Goal: Information Seeking & Learning: Learn about a topic

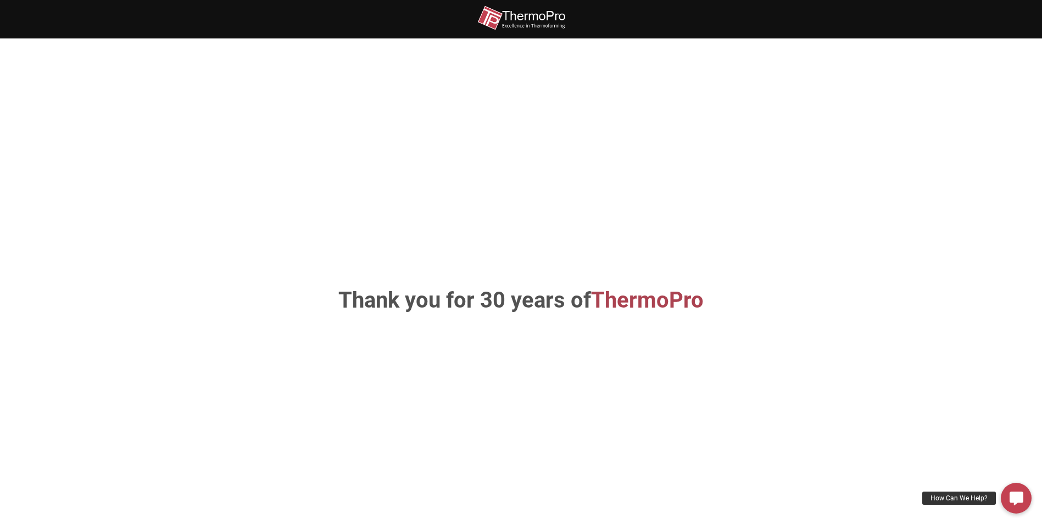
click at [556, 307] on h1 "Thank you for 30 years of ThermoPro" at bounding box center [521, 301] width 576 height 22
click at [682, 296] on span "ThermoPro" at bounding box center [647, 300] width 113 height 26
click at [1014, 503] on icon at bounding box center [1017, 498] width 14 height 14
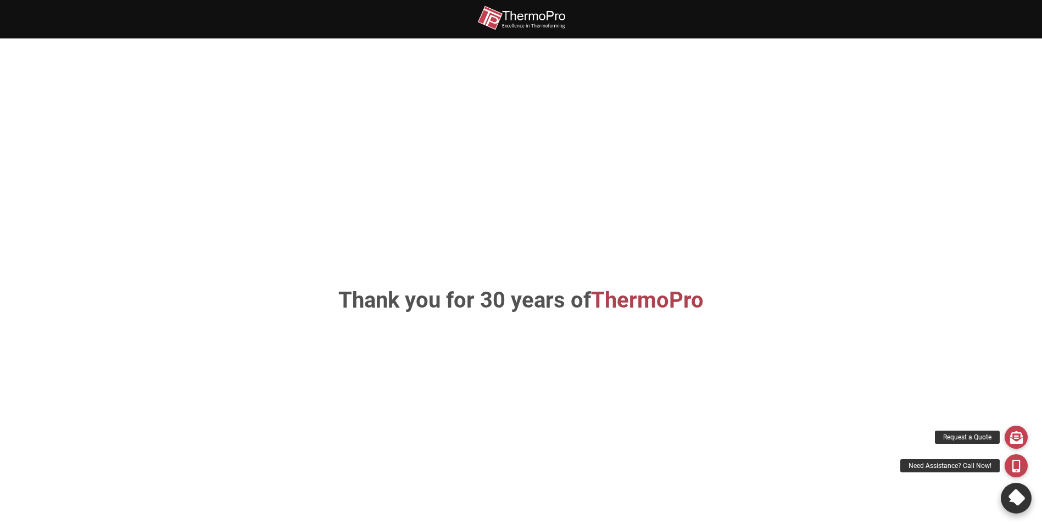
click at [1021, 497] on icon at bounding box center [1015, 497] width 19 height 19
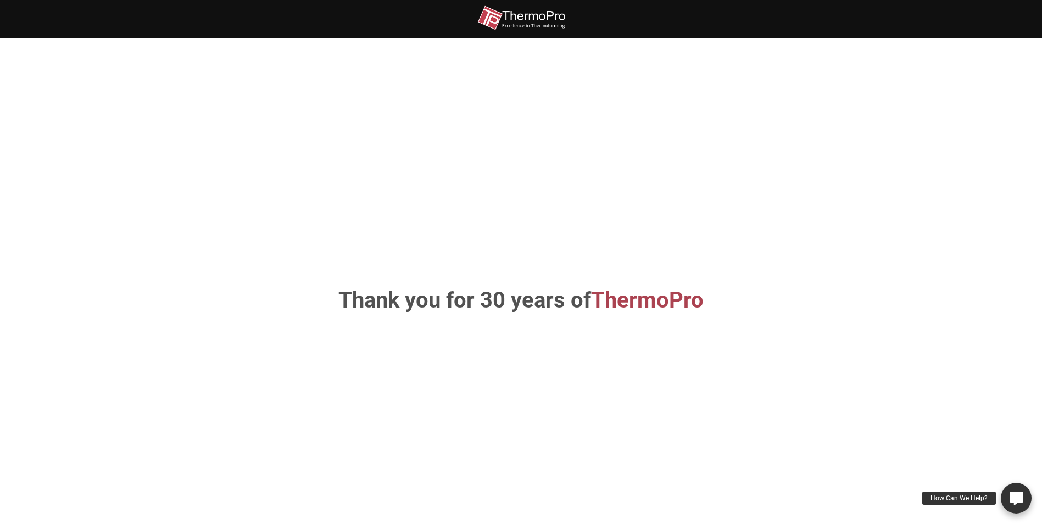
click at [1021, 497] on icon at bounding box center [1017, 498] width 14 height 14
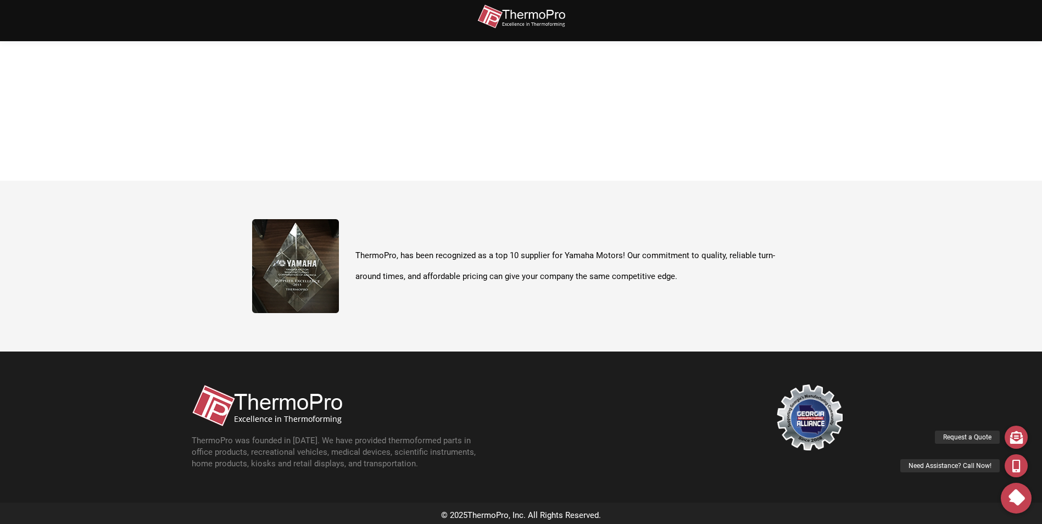
scroll to position [390, 0]
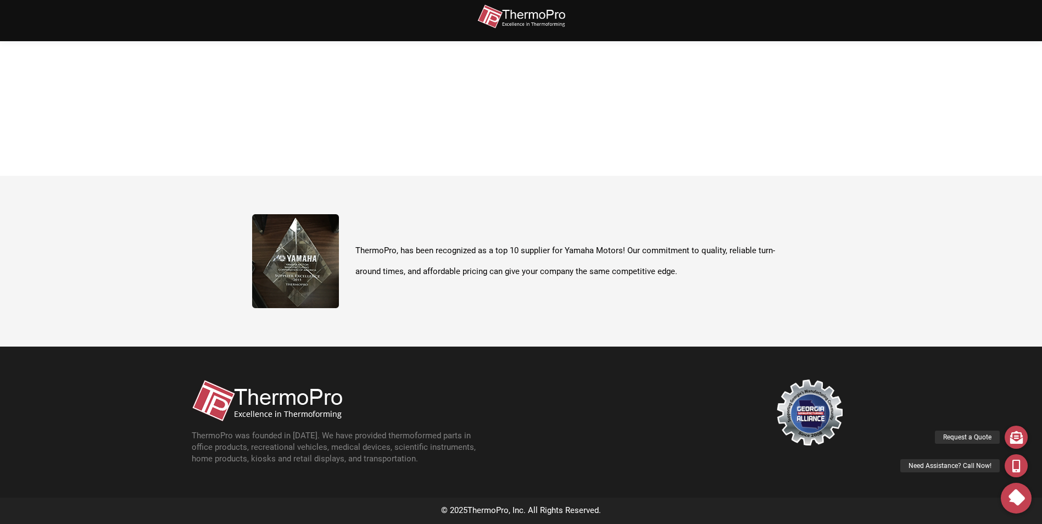
click at [319, 417] on img at bounding box center [267, 401] width 151 height 42
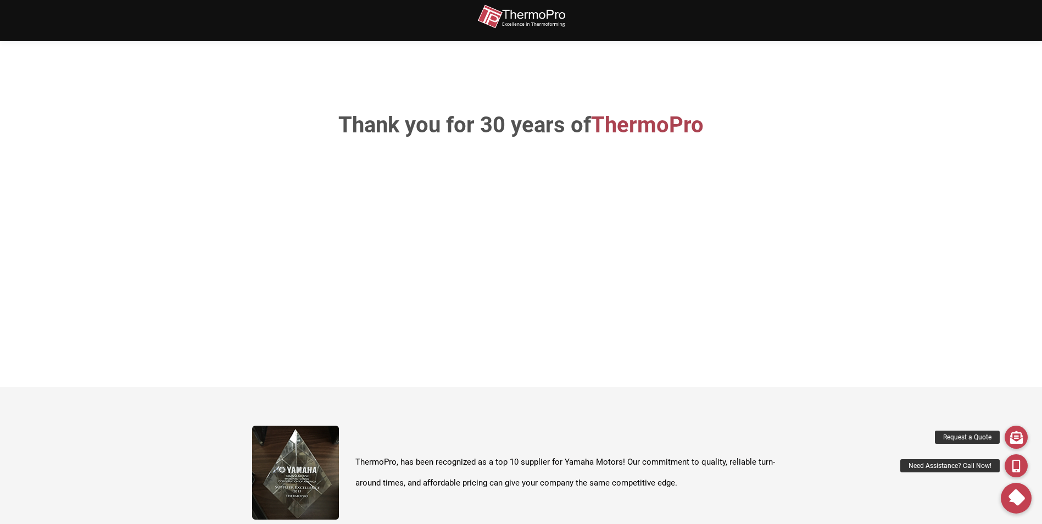
scroll to position [115, 0]
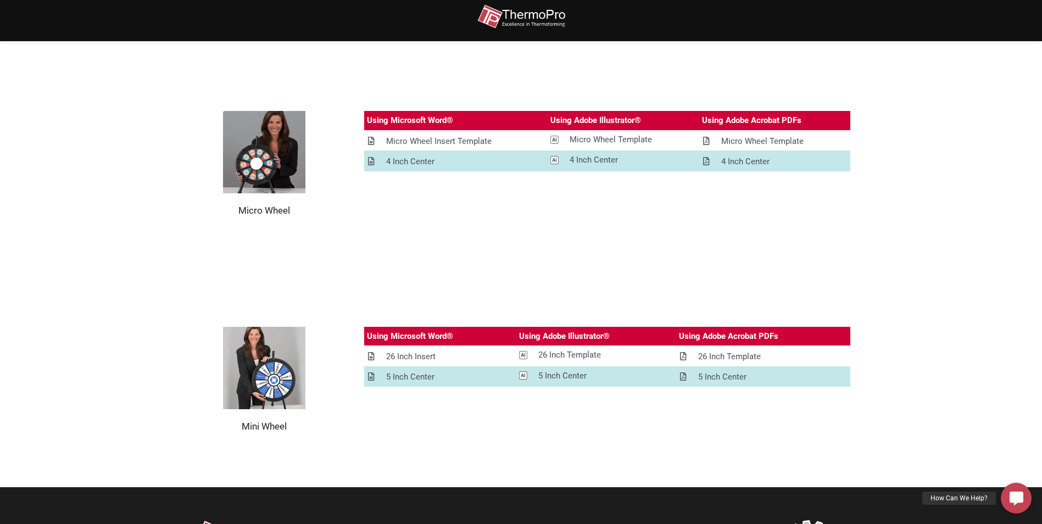
scroll to position [1264, 0]
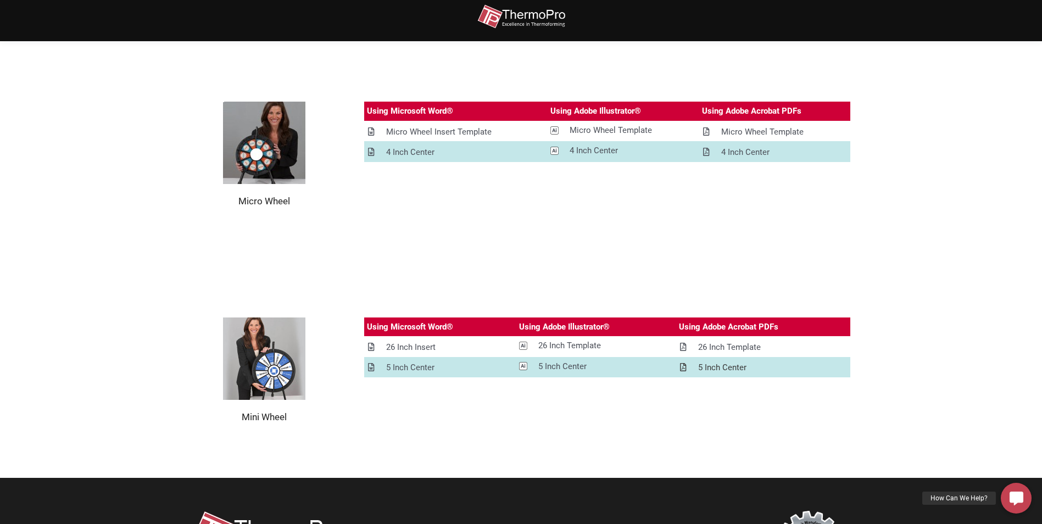
click at [708, 363] on div "5 Inch Center" at bounding box center [722, 368] width 48 height 14
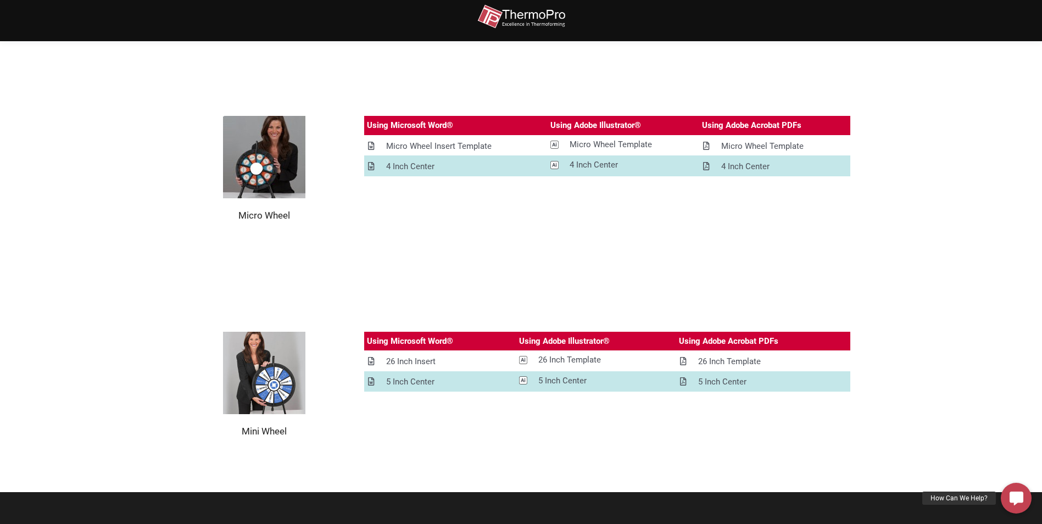
scroll to position [1230, 0]
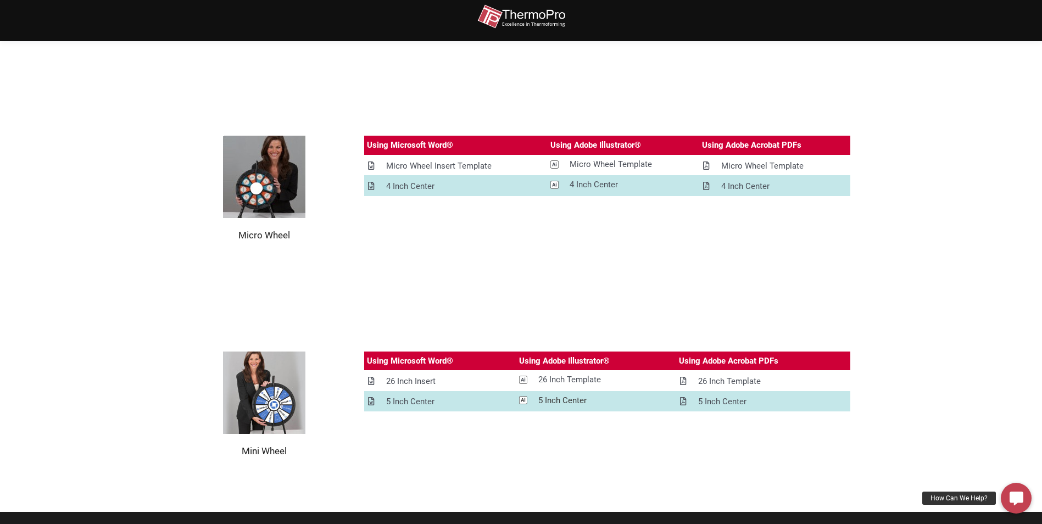
click at [525, 398] on icon at bounding box center [523, 401] width 8 height 8
click at [559, 398] on div "5 Inch Center" at bounding box center [562, 401] width 48 height 14
click at [714, 403] on div "5 Inch Center" at bounding box center [722, 402] width 48 height 14
click at [387, 402] on div "5 Inch Center" at bounding box center [410, 402] width 48 height 14
click at [407, 382] on div "26 Inch Insert" at bounding box center [410, 382] width 49 height 14
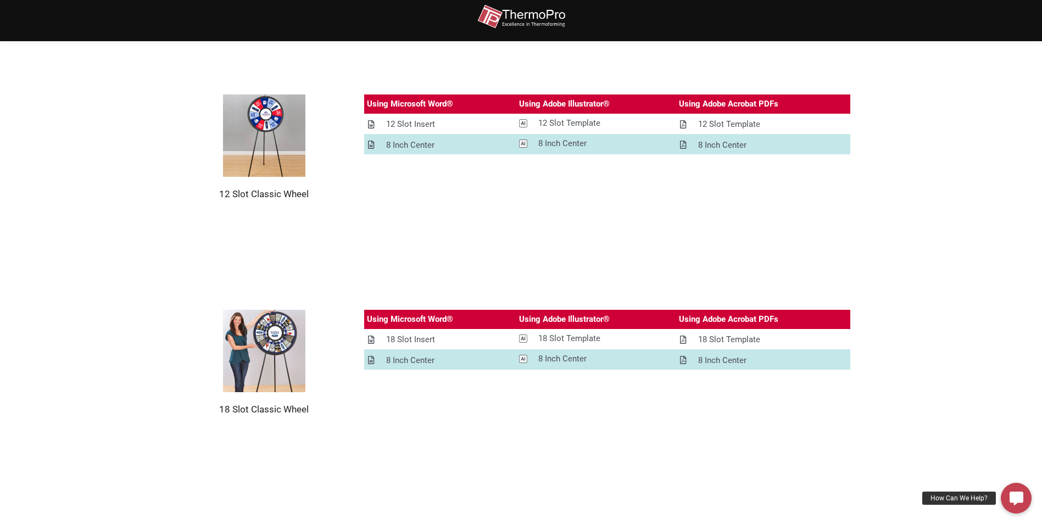
scroll to position [351, 0]
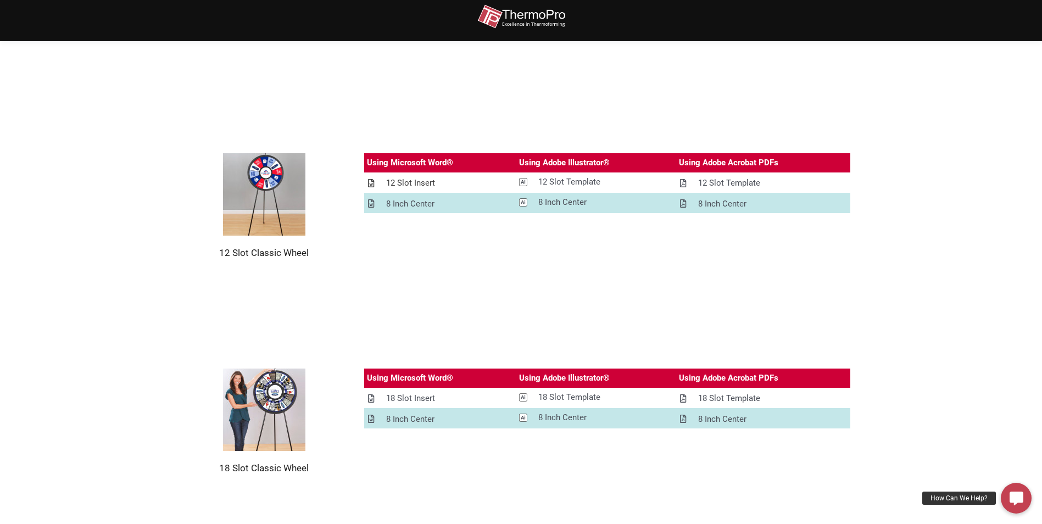
click at [419, 181] on div "12 Slot Insert" at bounding box center [410, 183] width 49 height 14
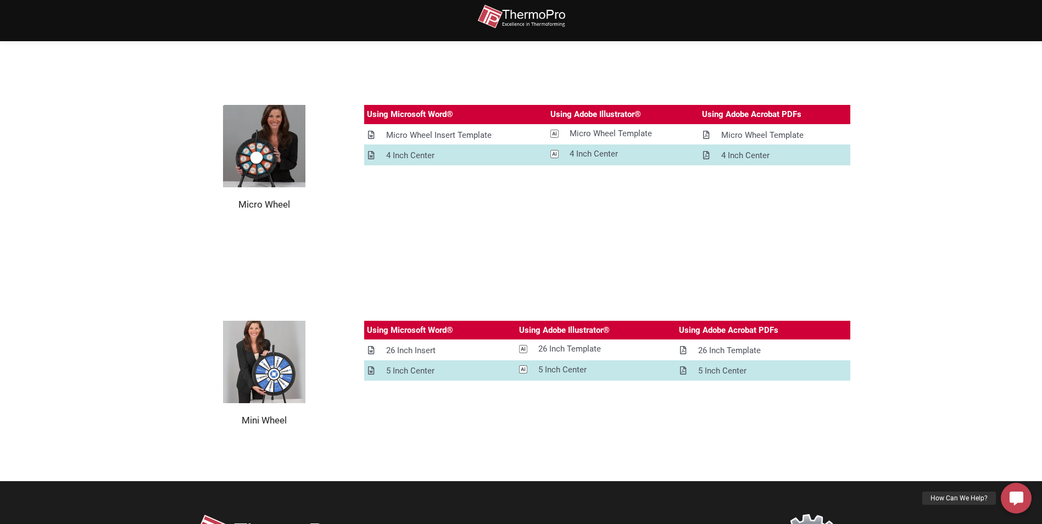
scroll to position [1284, 0]
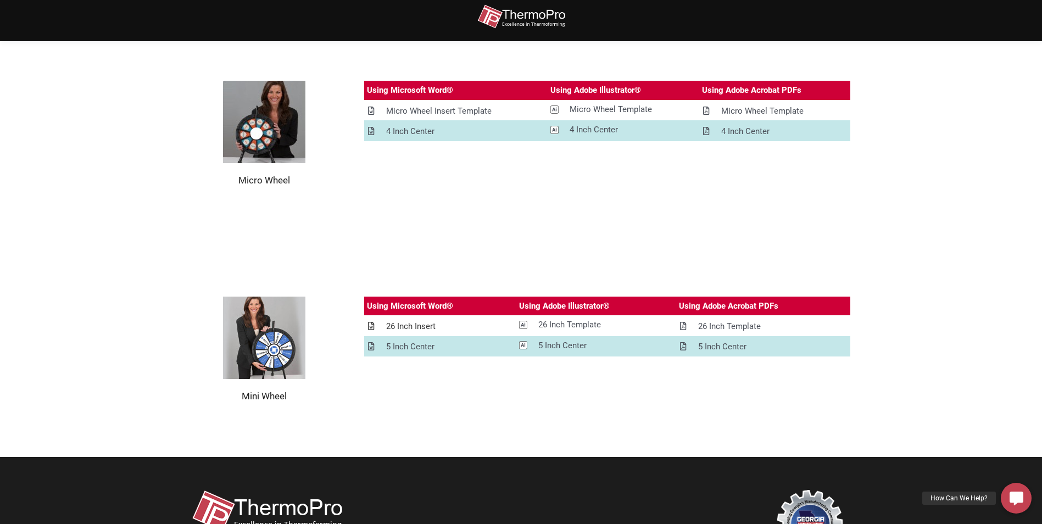
click at [424, 326] on div "26 Inch Insert" at bounding box center [410, 327] width 49 height 14
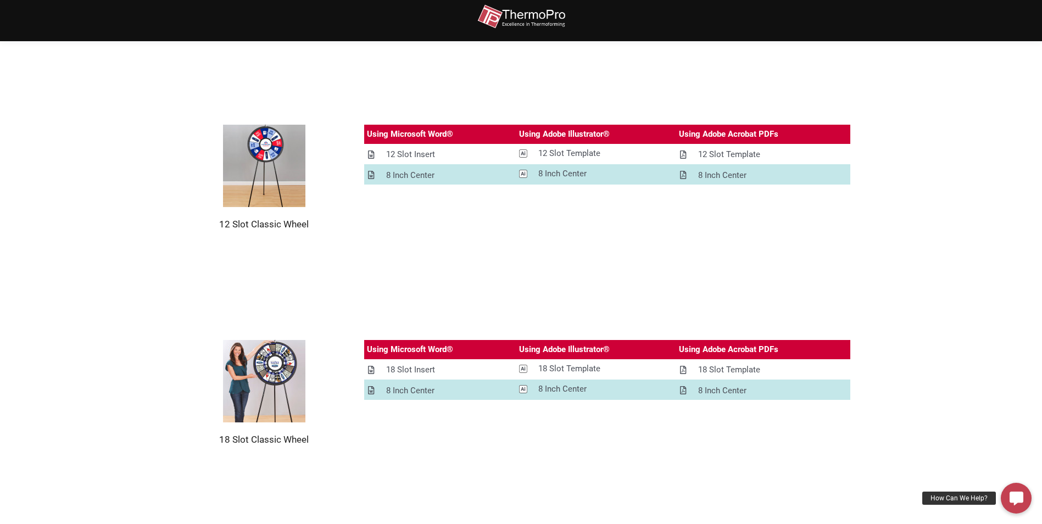
scroll to position [351, 0]
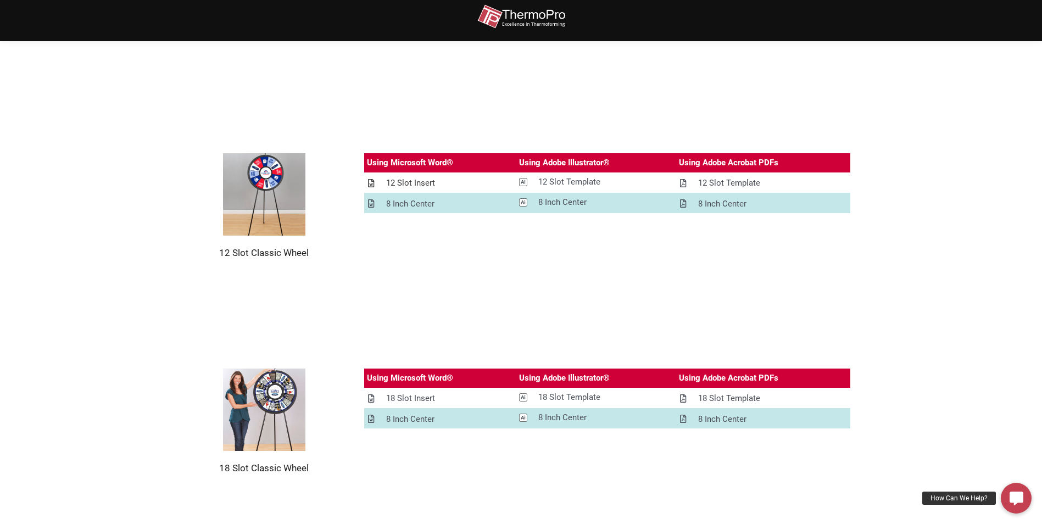
click at [410, 184] on div "12 Slot Insert" at bounding box center [410, 183] width 49 height 14
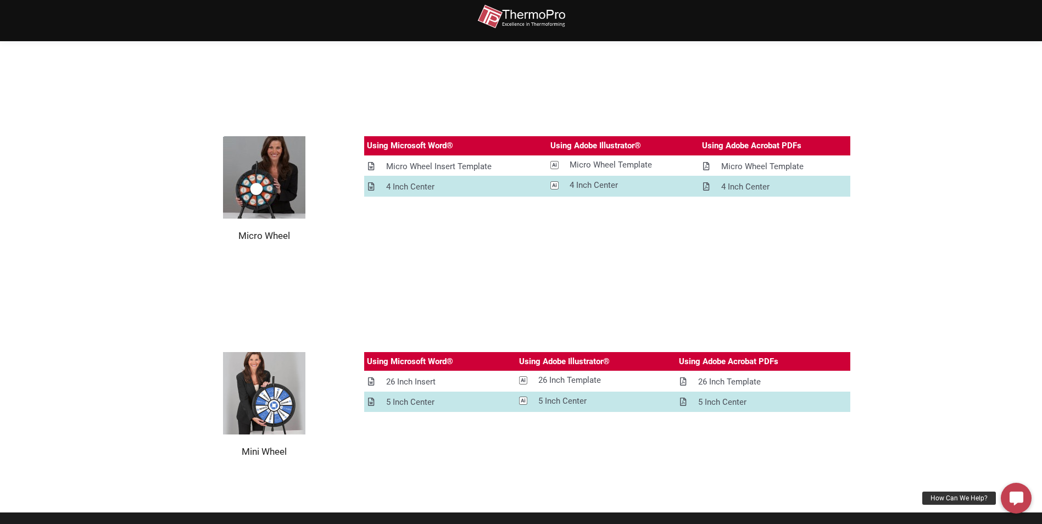
scroll to position [1230, 0]
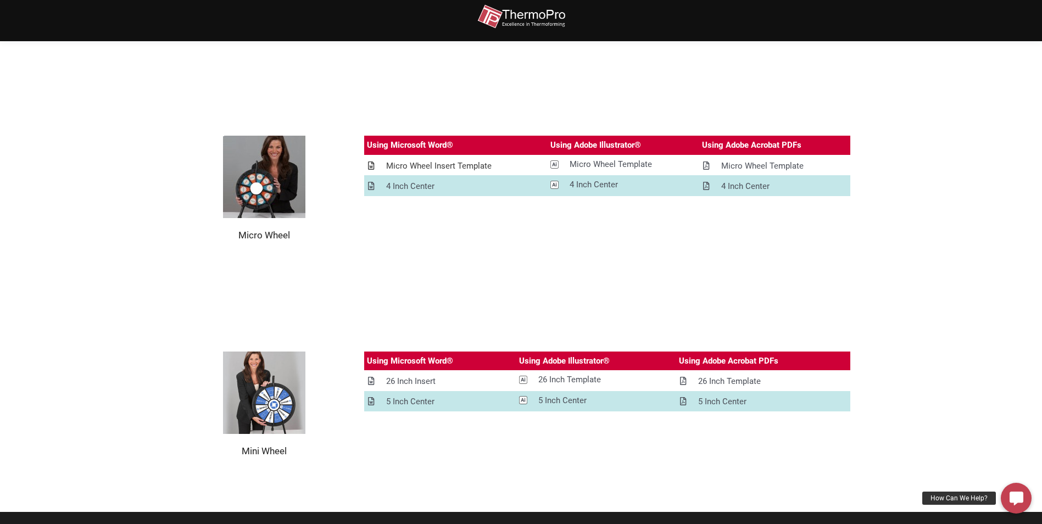
click at [426, 168] on div "Micro Wheel Insert Template" at bounding box center [438, 166] width 105 height 14
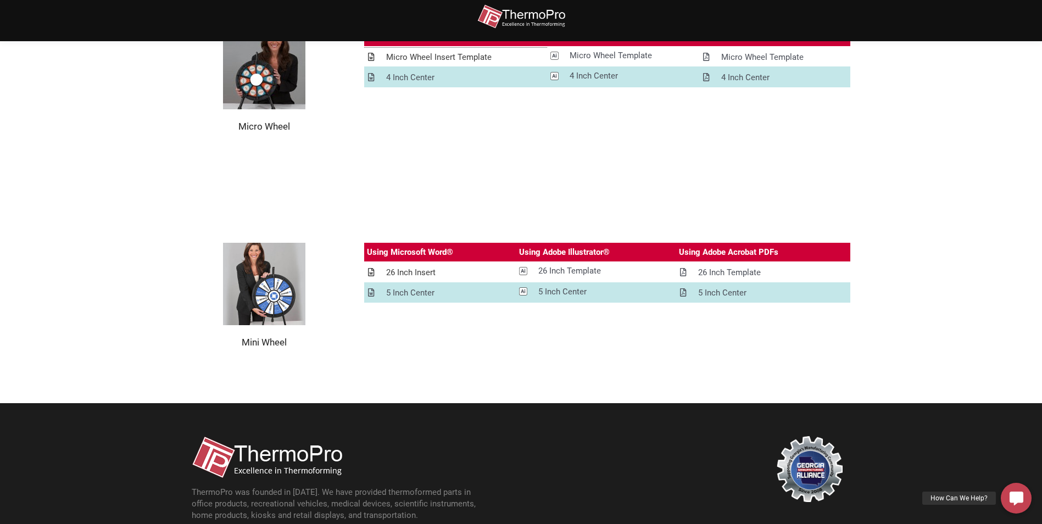
scroll to position [1339, 0]
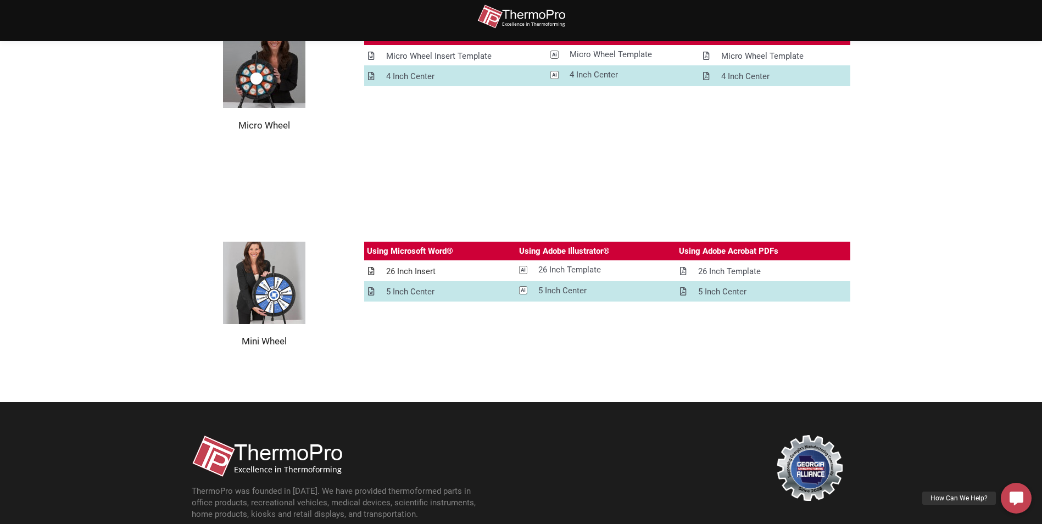
click at [430, 272] on div "26 Inch Insert" at bounding box center [410, 272] width 49 height 14
